Goal: Task Accomplishment & Management: Manage account settings

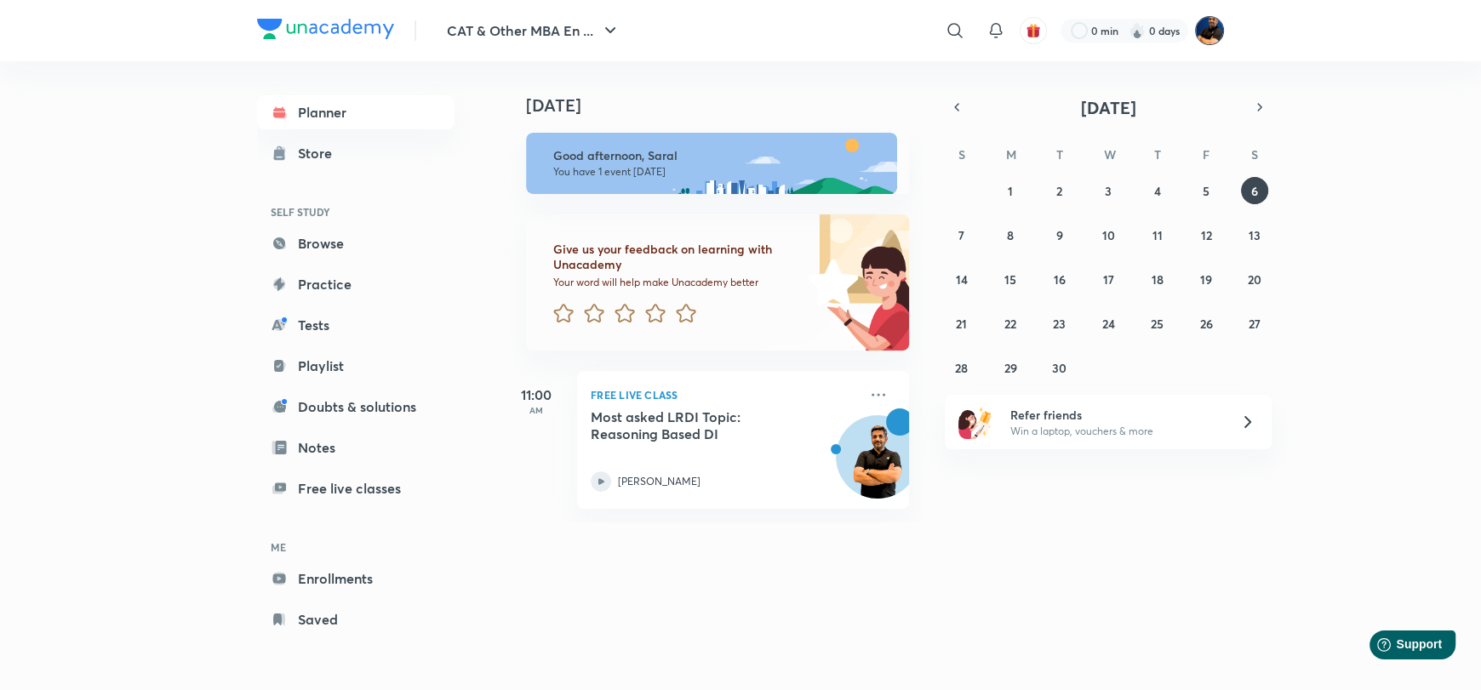
click at [1209, 32] on img at bounding box center [1209, 30] width 29 height 29
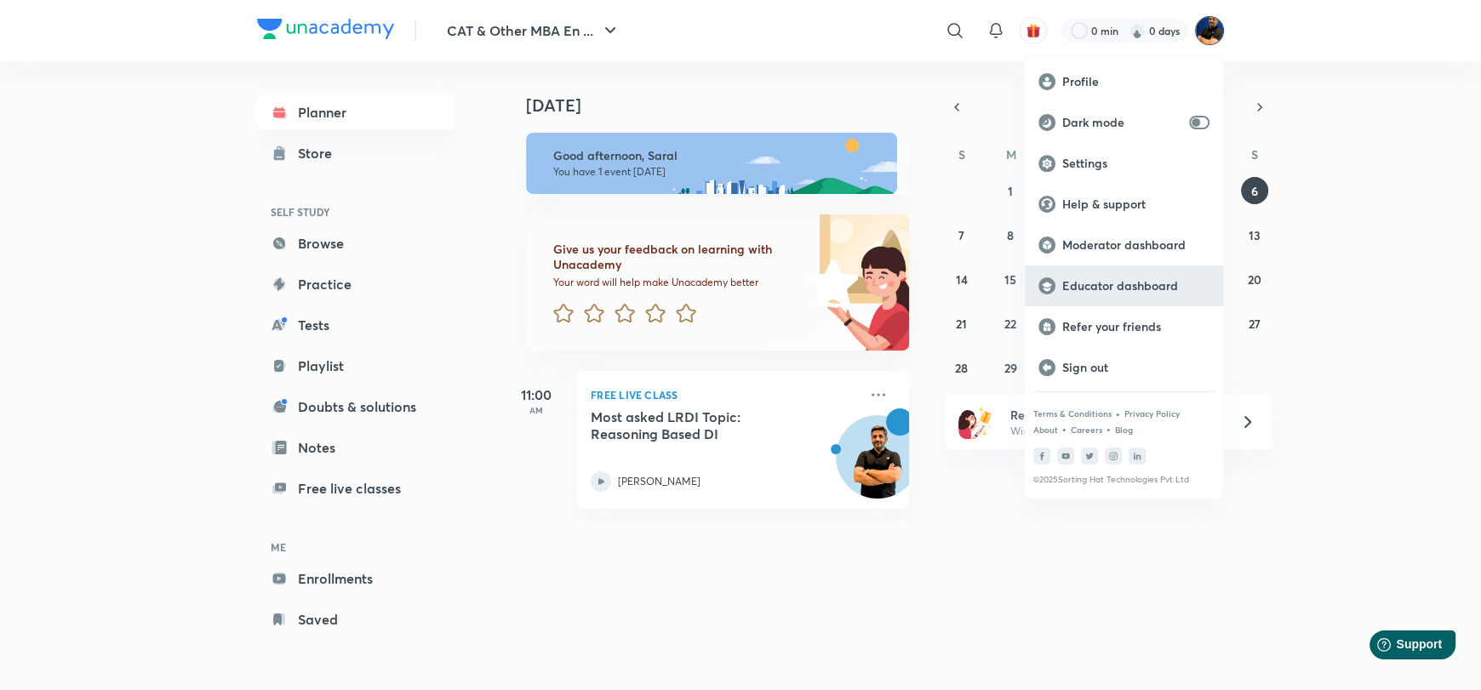
click at [1103, 297] on div "Educator dashboard" at bounding box center [1124, 286] width 198 height 41
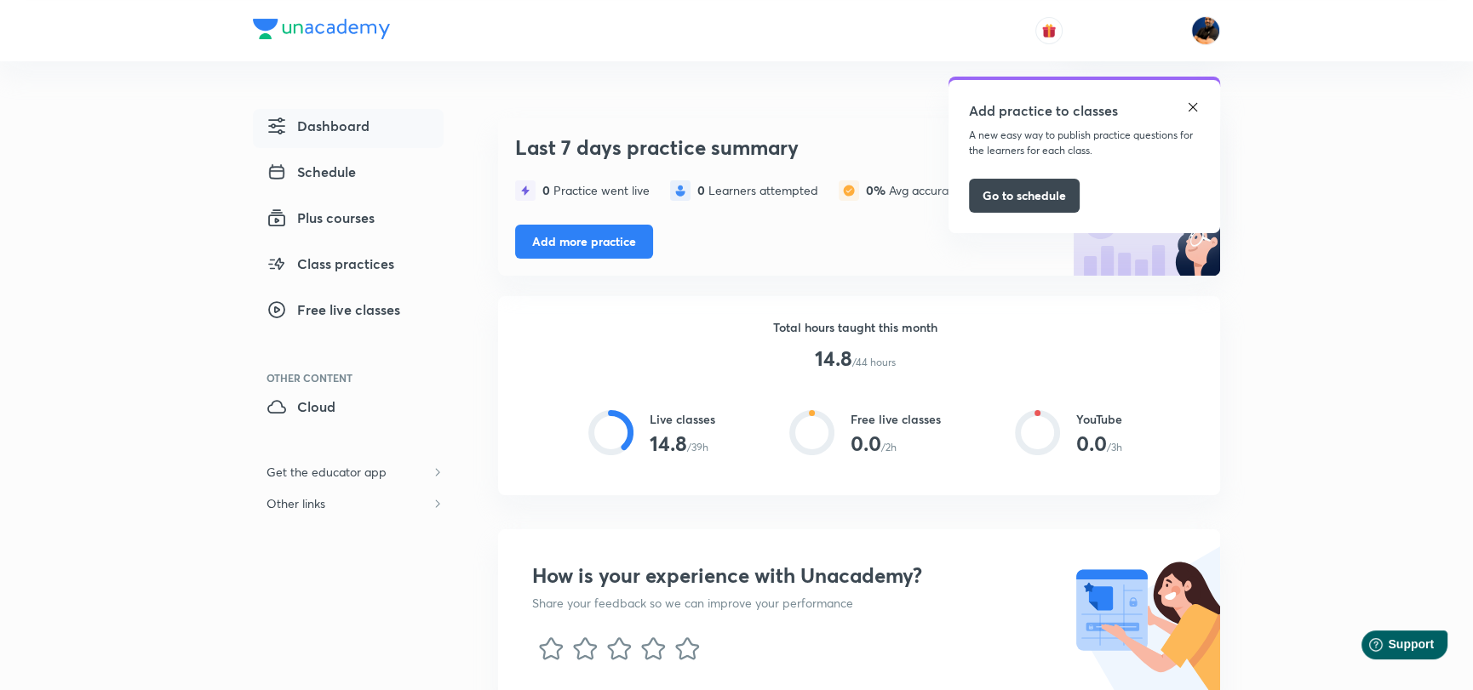
scroll to position [84, 0]
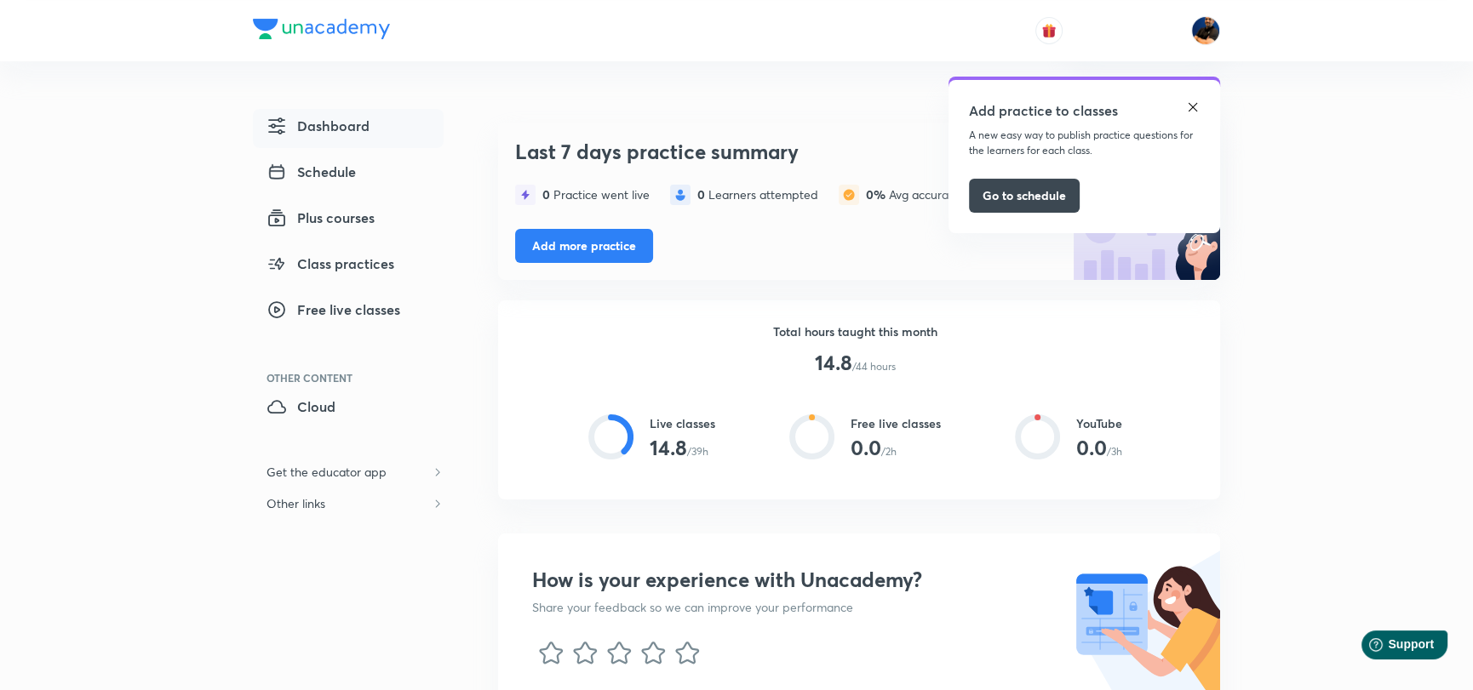
click at [1188, 105] on img at bounding box center [1193, 107] width 14 height 14
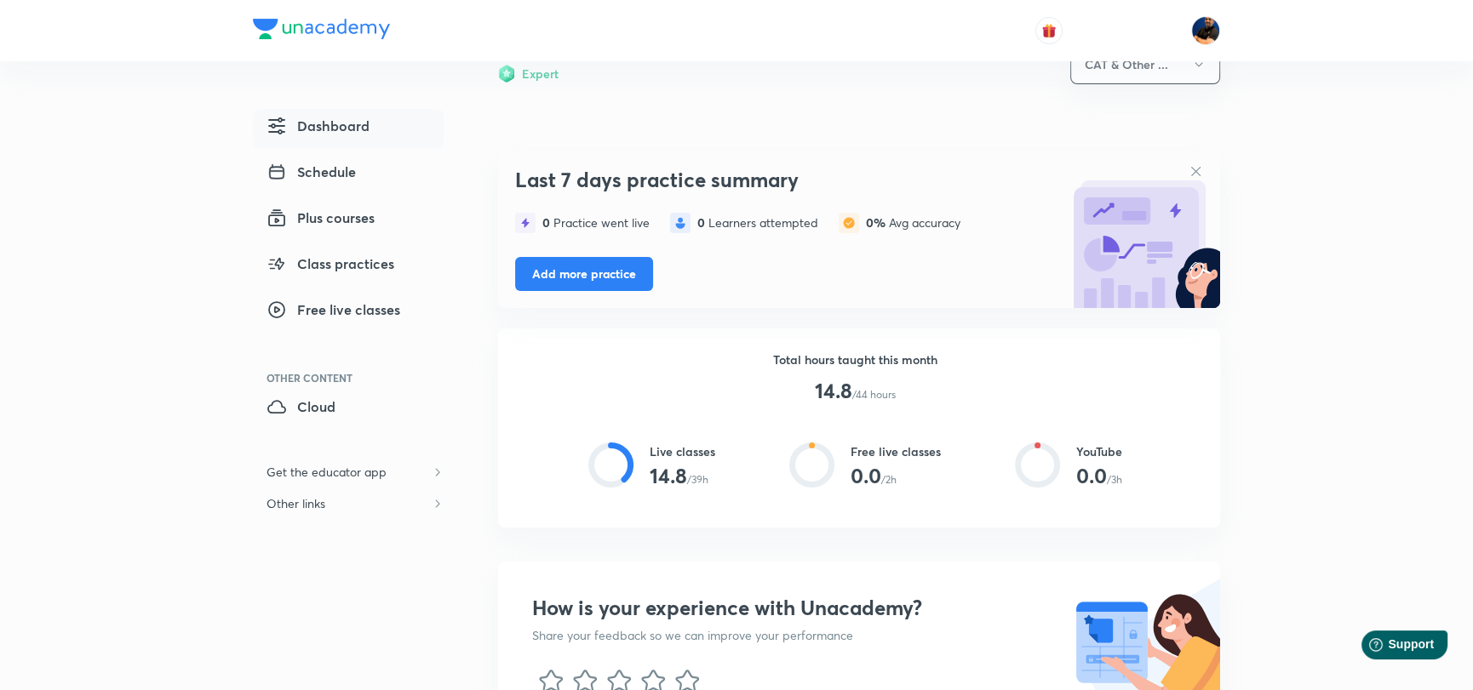
scroll to position [0, 0]
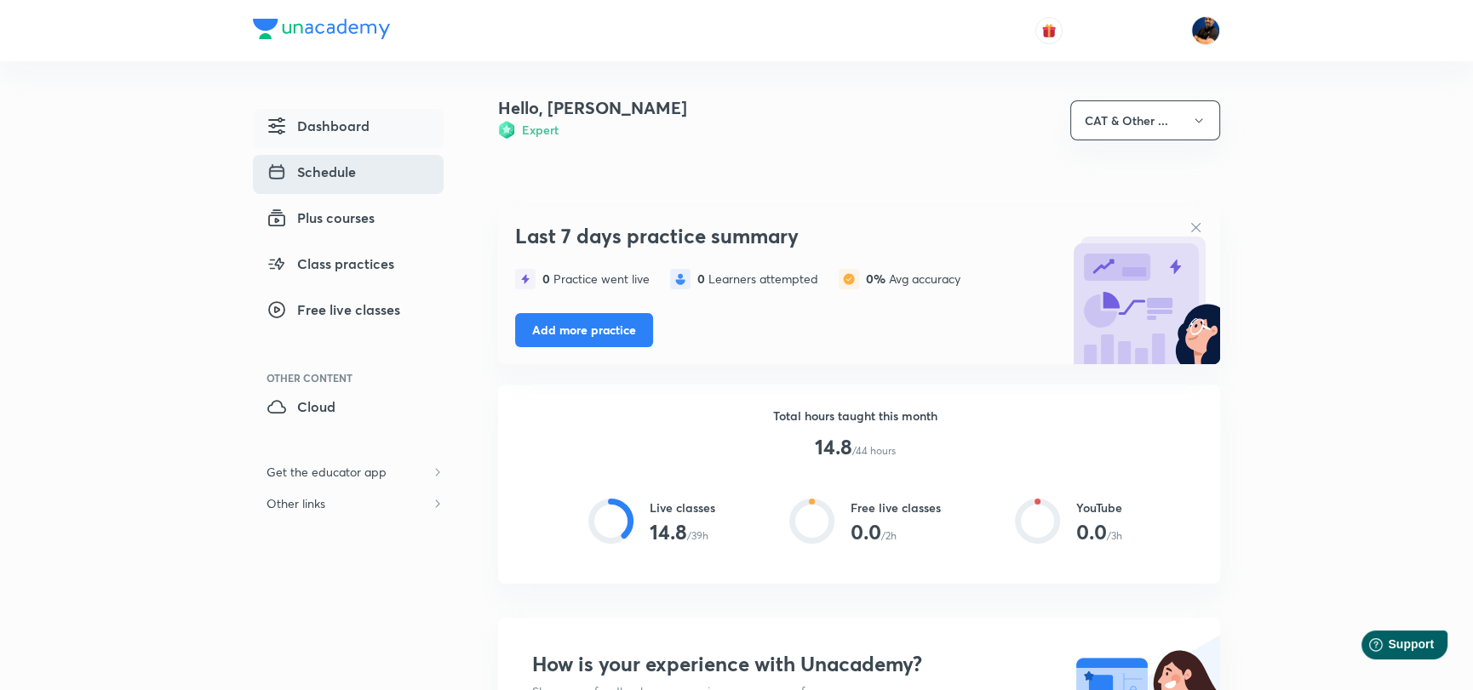
click at [323, 174] on span "Schedule" at bounding box center [310, 172] width 89 height 20
